Goal: Transaction & Acquisition: Obtain resource

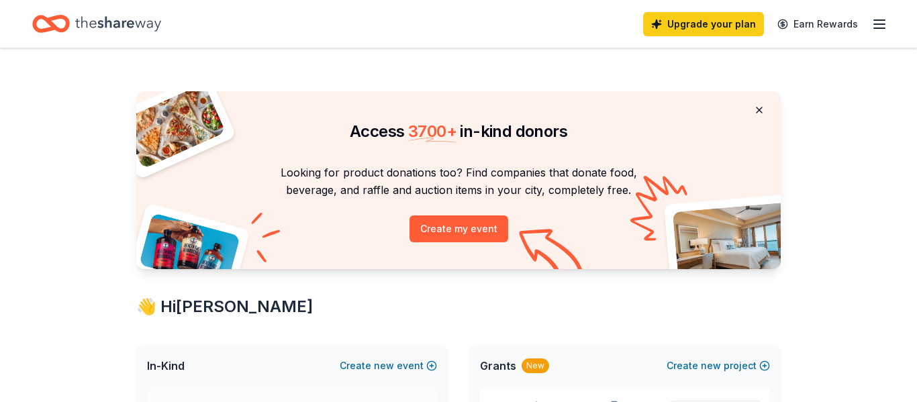
click at [761, 108] on button at bounding box center [759, 110] width 32 height 27
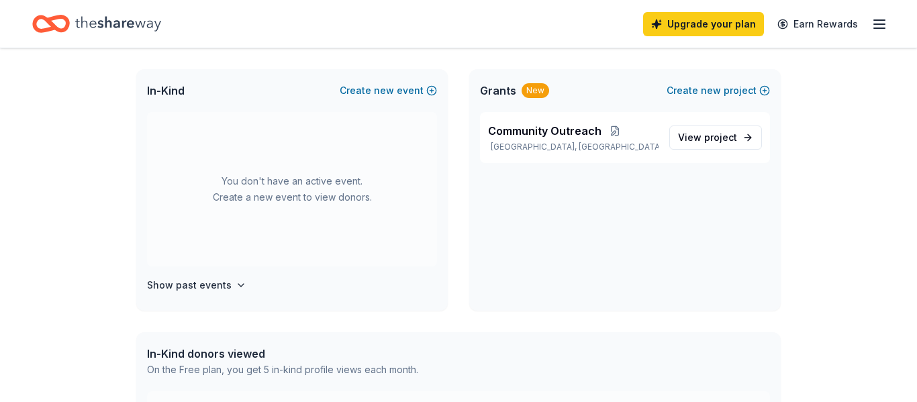
scroll to position [72, 0]
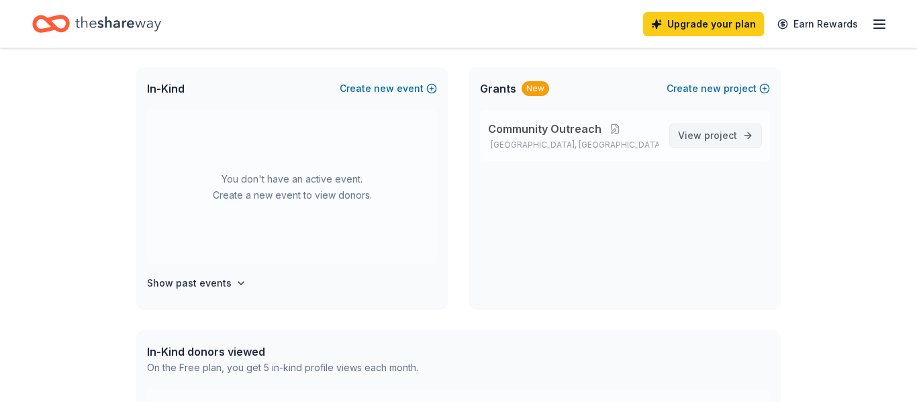
click at [707, 138] on span "project" at bounding box center [720, 135] width 33 height 11
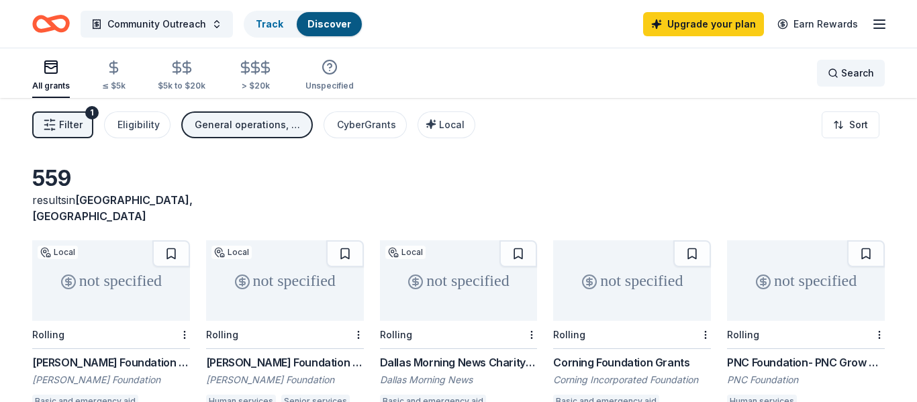
click at [854, 72] on span "Search" at bounding box center [857, 73] width 33 height 16
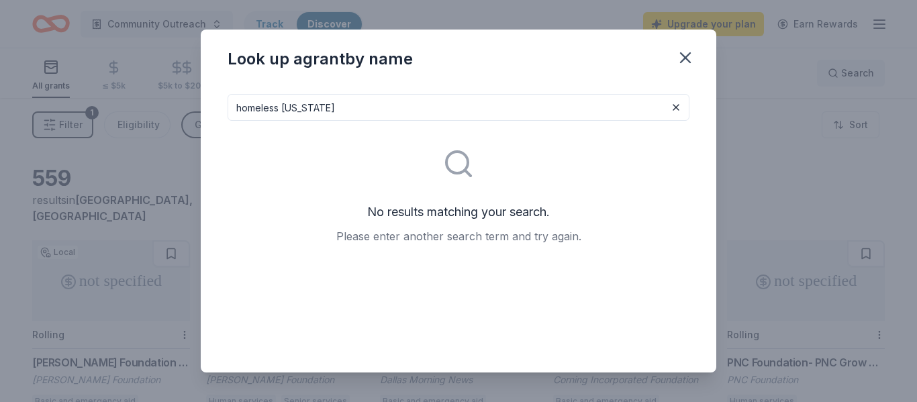
type input "homeless [US_STATE]"
click at [688, 56] on icon "button" at bounding box center [685, 57] width 19 height 19
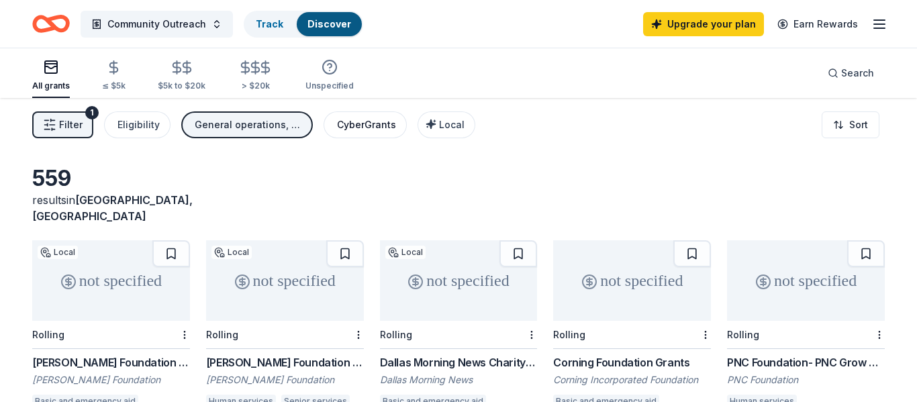
click at [370, 121] on div "CyberGrants" at bounding box center [366, 125] width 59 height 16
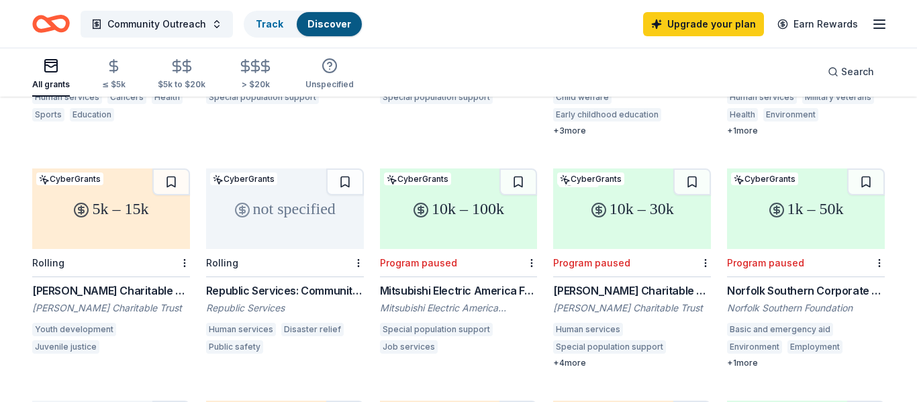
scroll to position [295, 0]
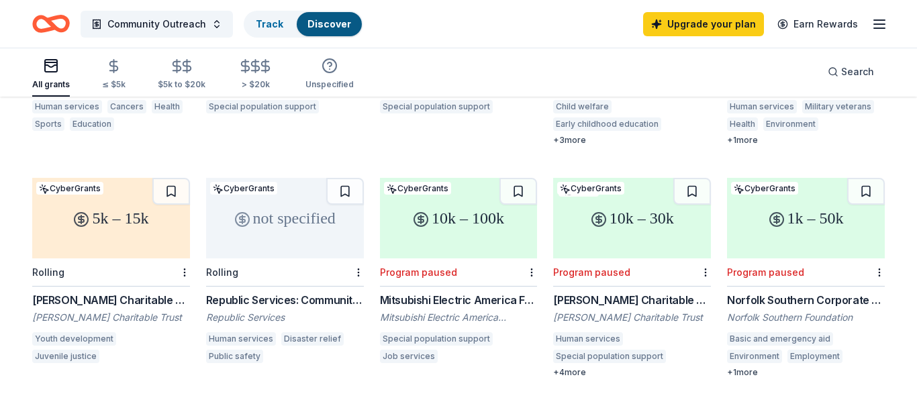
click at [313, 228] on div "not specified" at bounding box center [285, 218] width 158 height 81
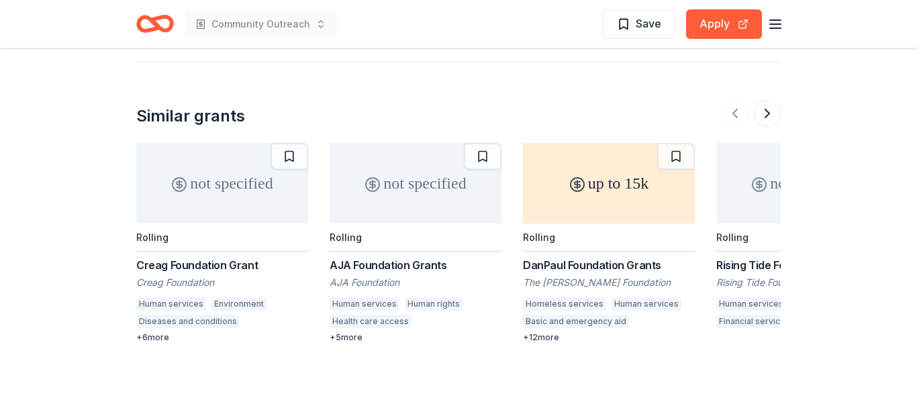
scroll to position [1449, 0]
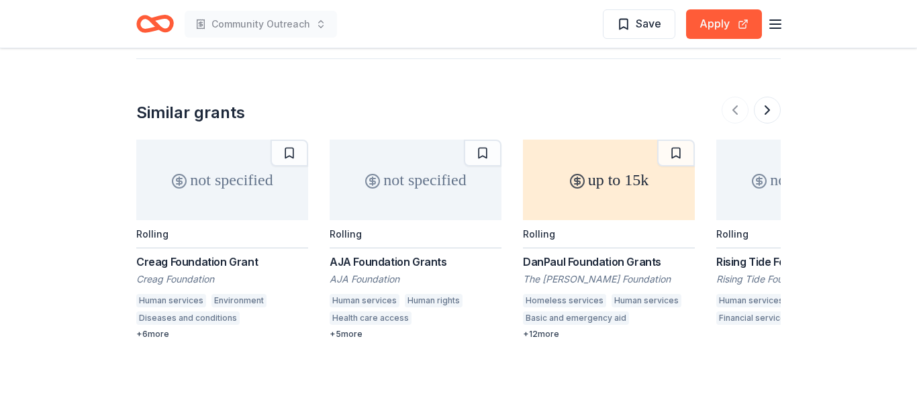
click at [248, 185] on div "not specified" at bounding box center [222, 180] width 172 height 81
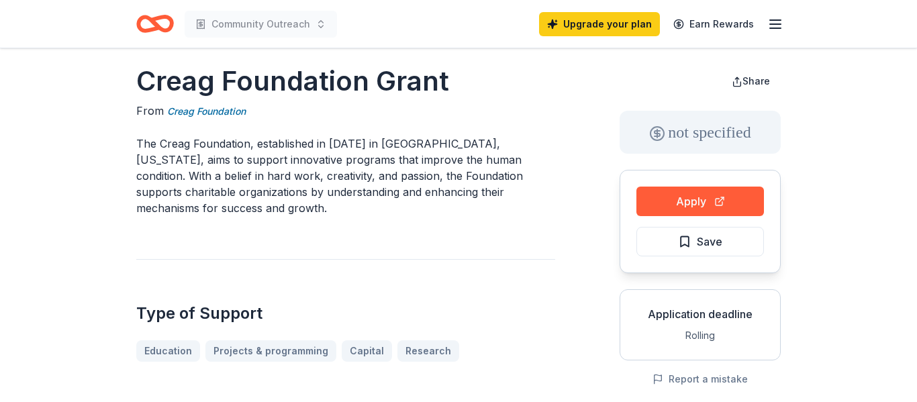
scroll to position [10, 0]
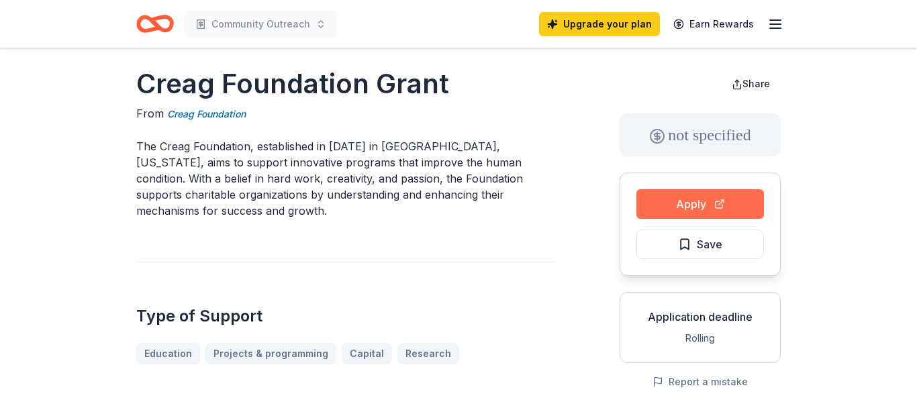
click at [703, 203] on button "Apply" at bounding box center [699, 204] width 127 height 30
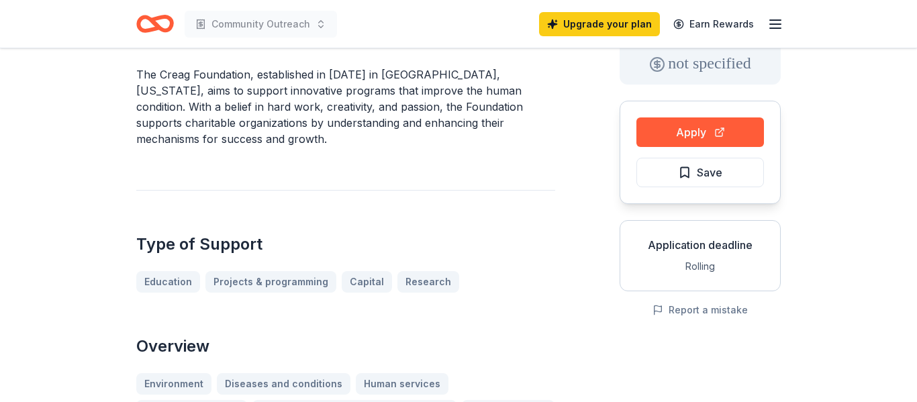
scroll to position [0, 0]
